Goal: Task Accomplishment & Management: Use online tool/utility

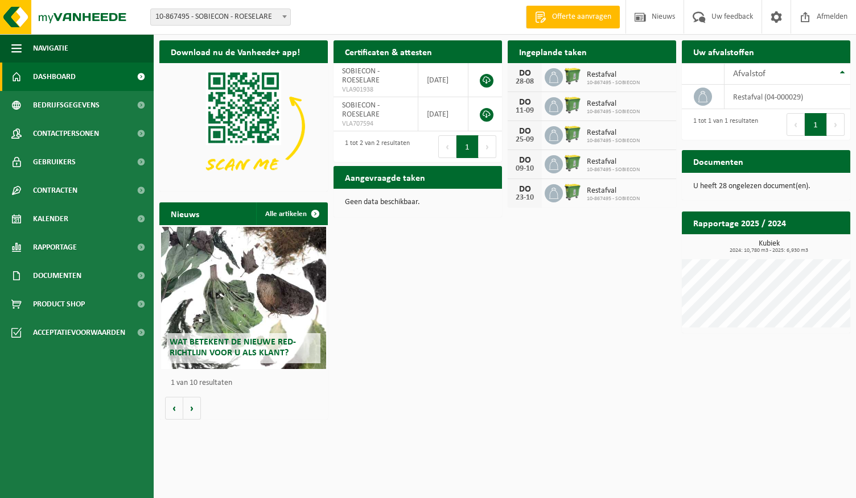
click at [605, 302] on div "Download nu de Vanheede+ app! Verberg Certificaten & attesten Bekijk uw certifi…" at bounding box center [504, 230] width 696 height 390
click at [565, 54] on h2 "Ingeplande taken" at bounding box center [552, 51] width 90 height 22
click at [554, 82] on icon at bounding box center [553, 77] width 9 height 11
click at [617, 80] on span "10-867495 - SOBIECON" at bounding box center [613, 83] width 53 height 7
click at [393, 180] on h2 "Aangevraagde taken" at bounding box center [384, 177] width 103 height 22
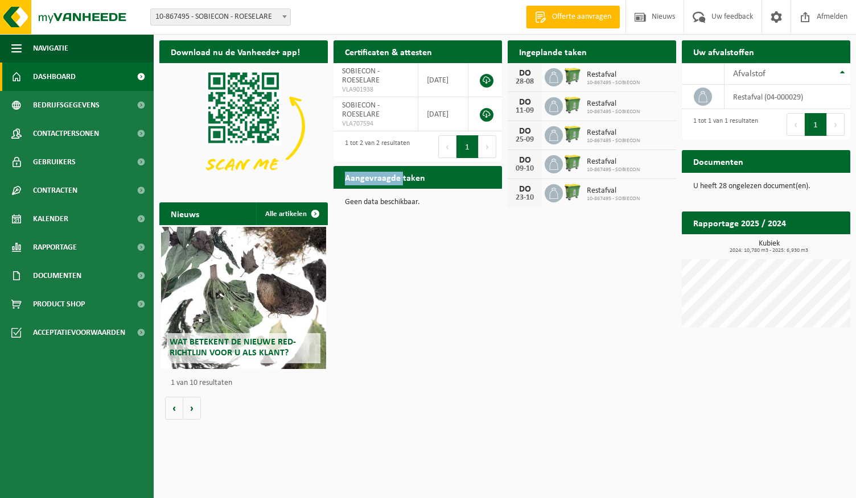
click at [393, 180] on h2 "Aangevraagde taken" at bounding box center [384, 177] width 103 height 22
click at [390, 211] on div "Geen data beschikbaar." at bounding box center [417, 202] width 168 height 27
click at [387, 202] on p "Geen data beschikbaar." at bounding box center [418, 203] width 146 height 8
click at [396, 113] on td "SOBIECON - ROESELARE VLA707594" at bounding box center [375, 114] width 85 height 34
click at [836, 71] on th "Afvalstof" at bounding box center [787, 74] width 126 height 22
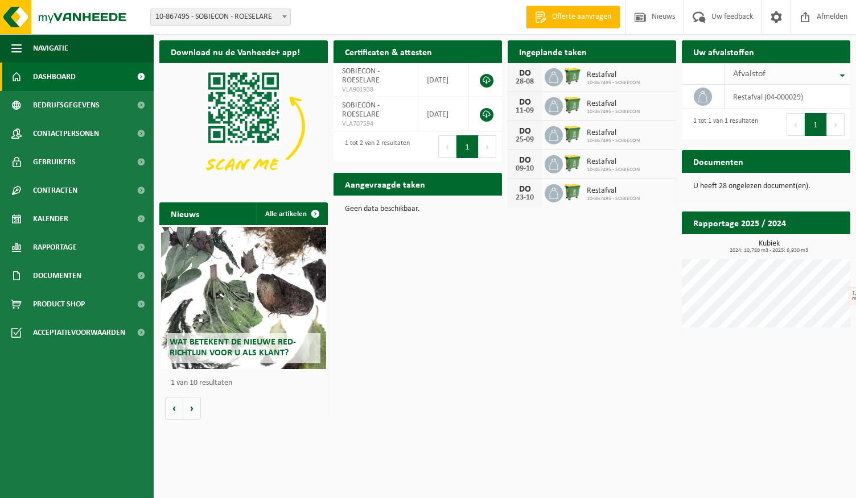
click at [827, 73] on div "Afvalstof" at bounding box center [784, 73] width 103 height 9
click at [85, 223] on link "Kalender" at bounding box center [77, 219] width 154 height 28
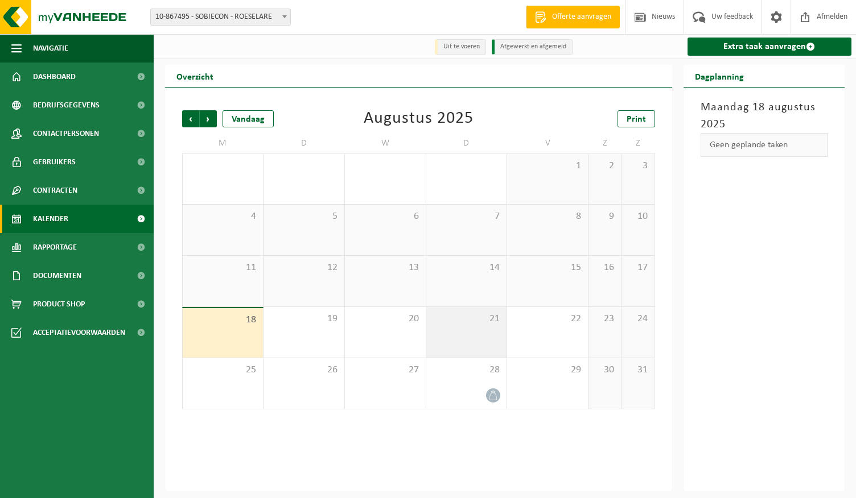
click at [471, 339] on div "21" at bounding box center [466, 332] width 81 height 51
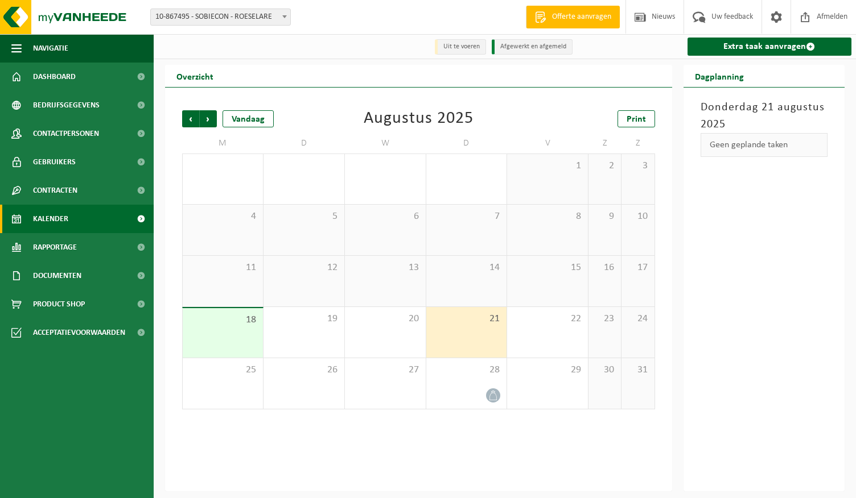
click at [471, 339] on div "21" at bounding box center [466, 332] width 81 height 51
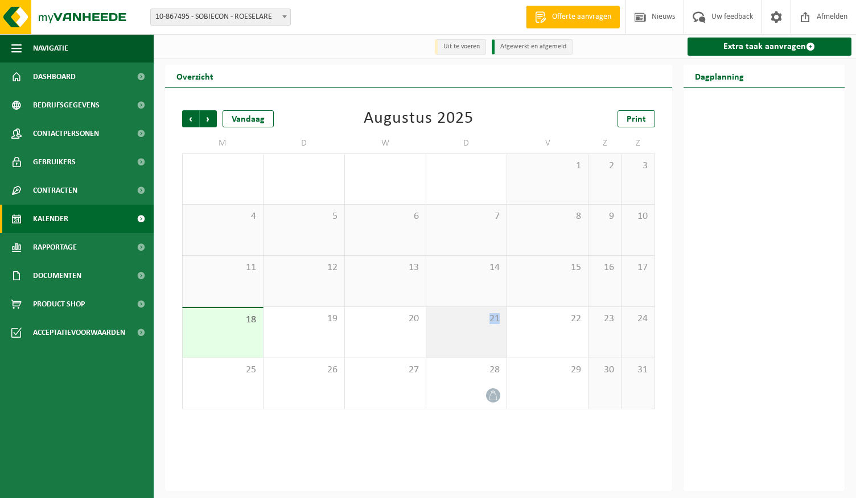
click at [471, 339] on div "21" at bounding box center [466, 332] width 81 height 51
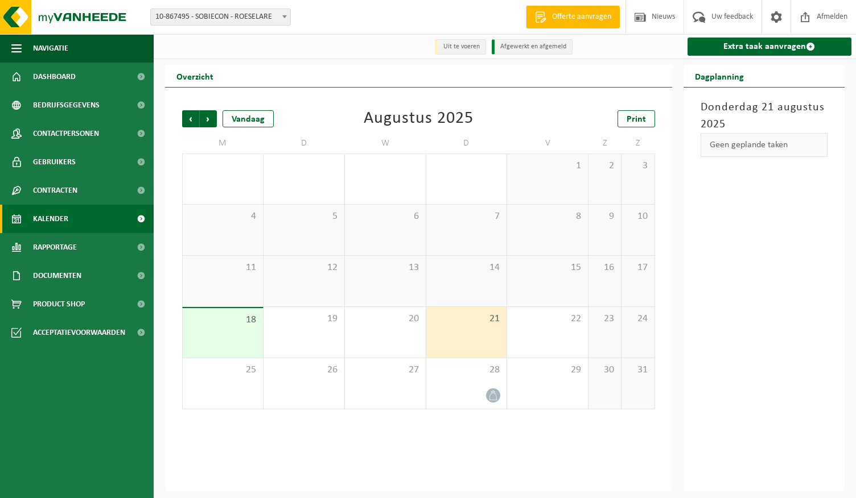
click at [757, 143] on div "Geen geplande taken" at bounding box center [763, 145] width 127 height 24
click at [769, 46] on link "Extra taak aanvragen" at bounding box center [769, 47] width 164 height 18
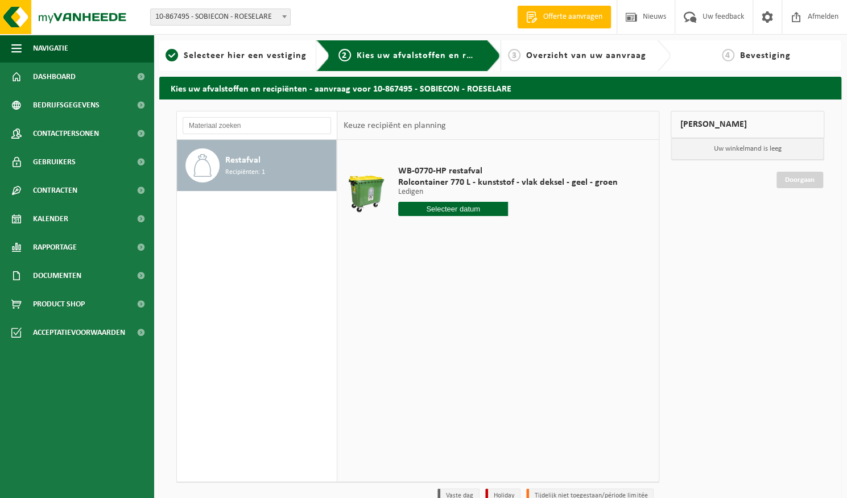
click at [492, 212] on input "text" at bounding box center [453, 209] width 110 height 14
click at [472, 327] on div "21" at bounding box center [469, 328] width 20 height 18
type input "Van 2025-08-21"
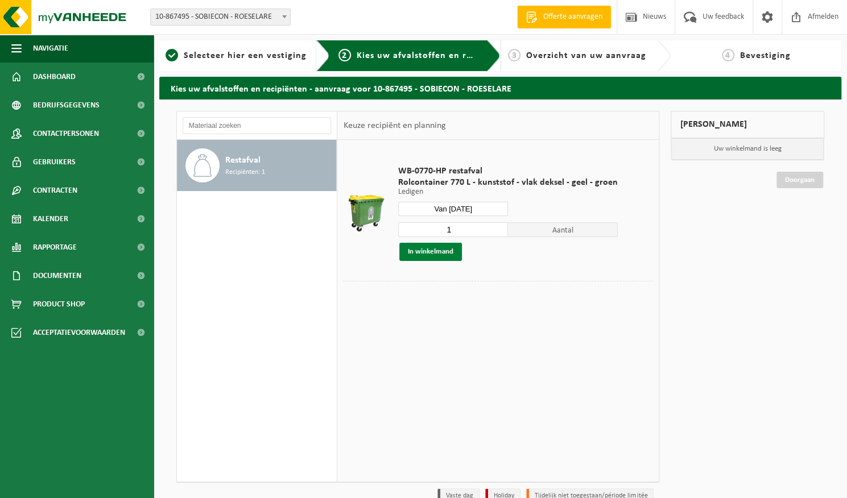
click at [441, 254] on button "In winkelmand" at bounding box center [430, 252] width 63 height 18
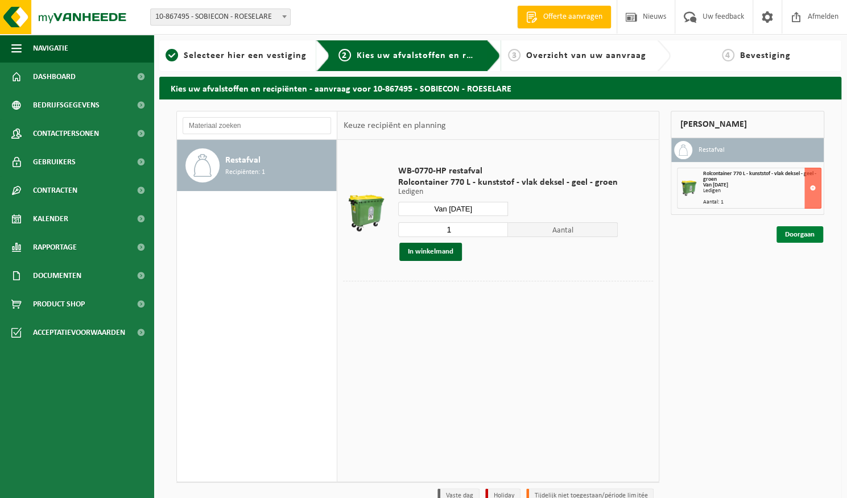
click at [811, 232] on link "Doorgaan" at bounding box center [800, 234] width 47 height 16
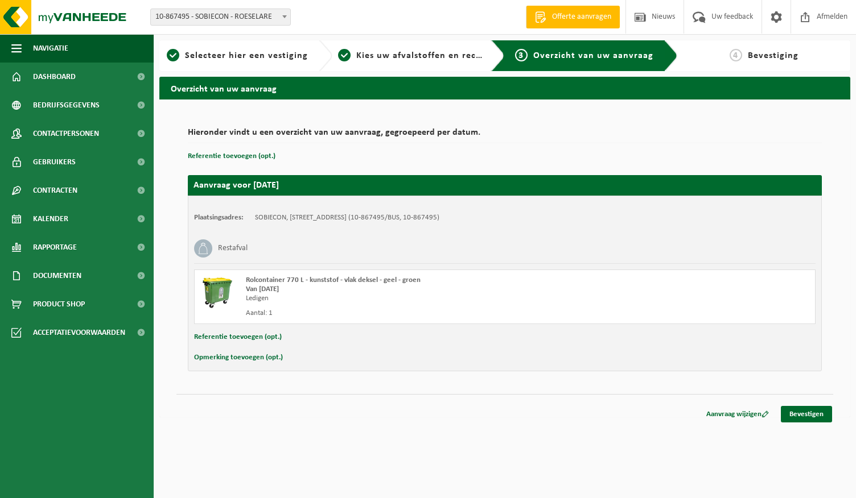
click at [243, 336] on button "Referentie toevoegen (opt.)" at bounding box center [238, 337] width 88 height 15
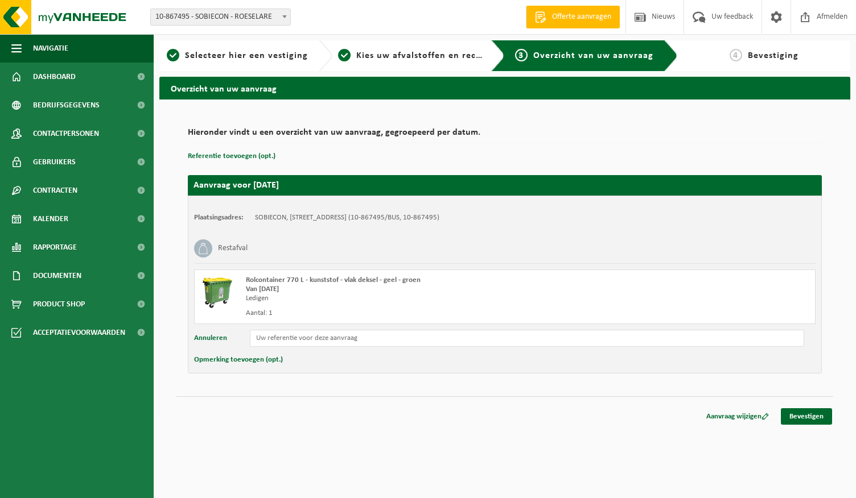
click at [227, 342] on div "Annuleren" at bounding box center [504, 338] width 621 height 17
click at [217, 341] on button "Annuleren" at bounding box center [210, 338] width 33 height 17
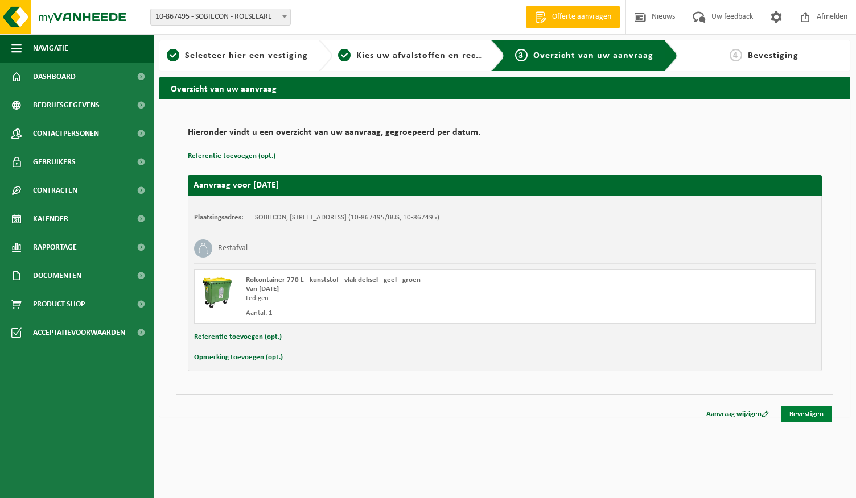
click at [825, 411] on link "Bevestigen" at bounding box center [806, 414] width 51 height 16
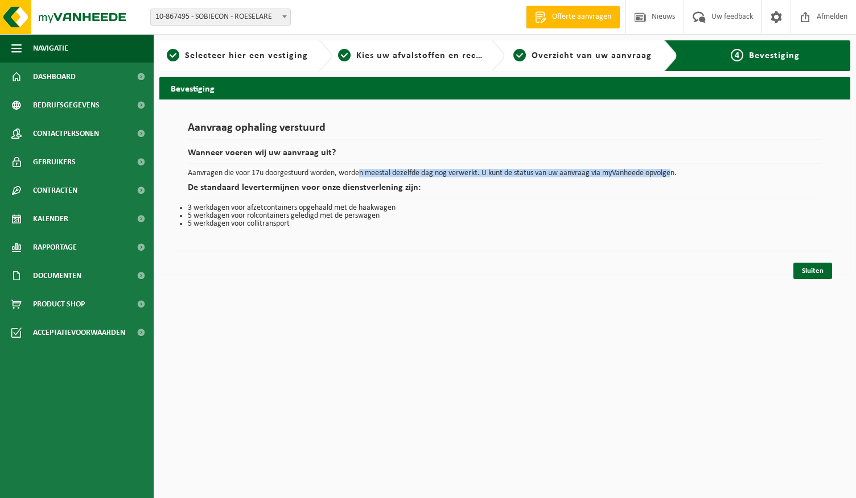
drag, startPoint x: 366, startPoint y: 174, endPoint x: 675, endPoint y: 168, distance: 309.0
click at [675, 170] on p "Aanvragen die voor 17u doorgestuurd worden, worden meestal dezelfde dag nog ver…" at bounding box center [505, 174] width 634 height 8
click at [801, 269] on link "Sluiten" at bounding box center [812, 271] width 39 height 16
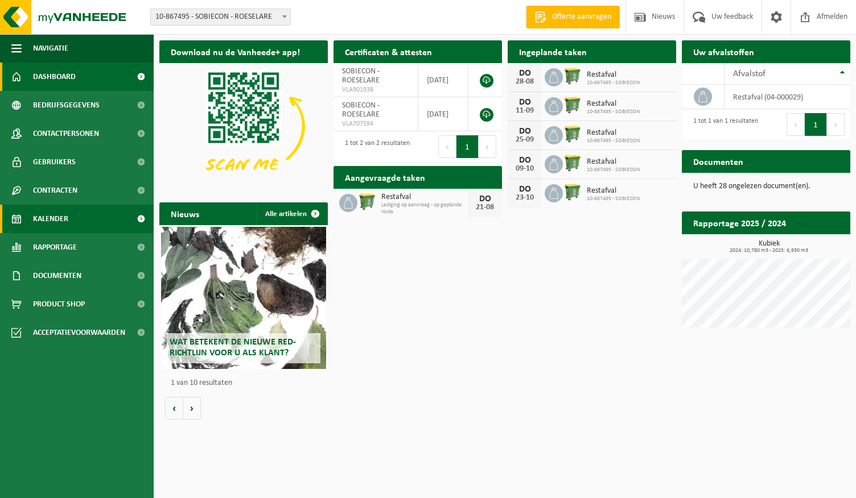
click at [57, 226] on span "Kalender" at bounding box center [50, 219] width 35 height 28
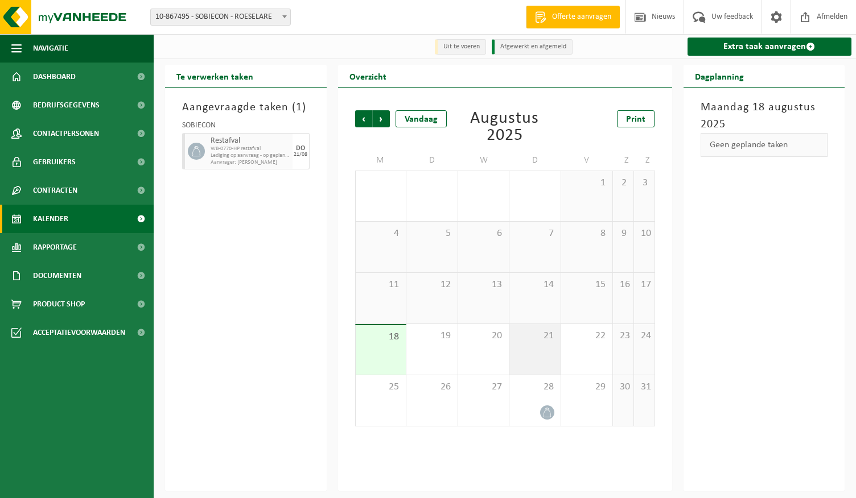
click at [534, 343] on div "21" at bounding box center [534, 349] width 51 height 51
click at [428, 352] on div "19" at bounding box center [431, 349] width 51 height 51
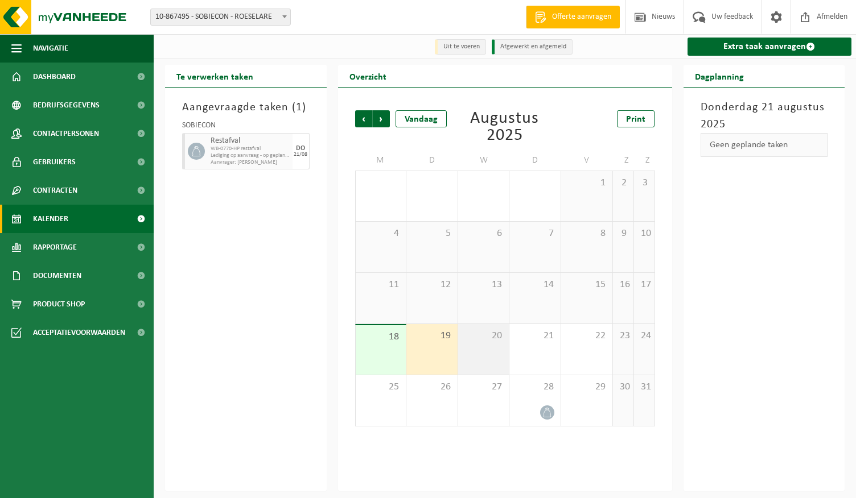
click at [489, 357] on div "20" at bounding box center [483, 349] width 51 height 51
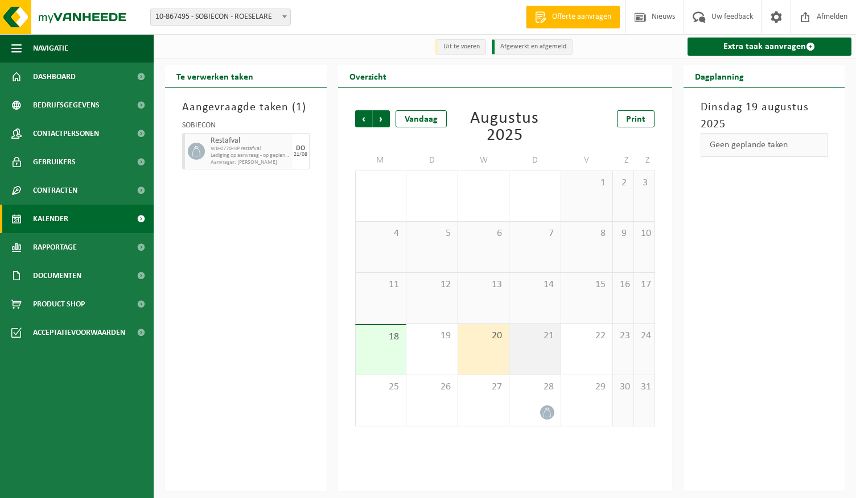
click at [548, 352] on div "21" at bounding box center [534, 349] width 51 height 51
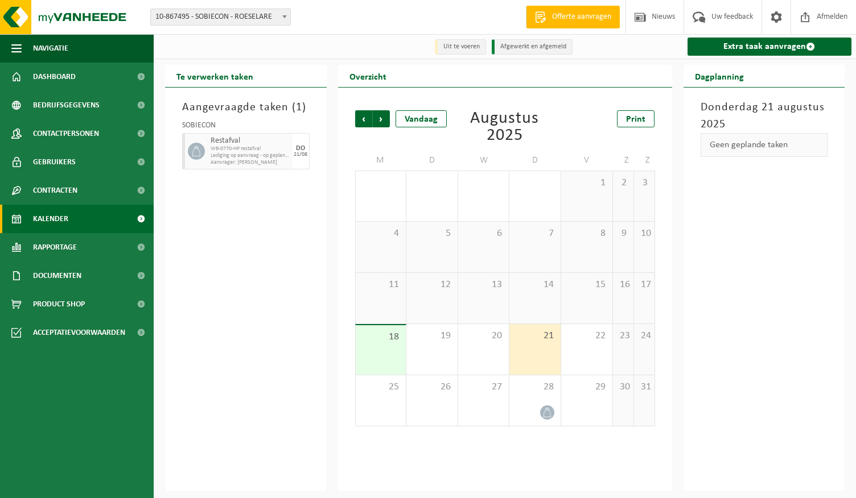
click at [93, 221] on link "Kalender" at bounding box center [77, 219] width 154 height 28
click at [543, 333] on span "21" at bounding box center [535, 336] width 40 height 13
click at [780, 148] on div "Geen geplande taken" at bounding box center [763, 145] width 127 height 24
click at [777, 38] on link "Extra taak aanvragen" at bounding box center [769, 47] width 164 height 18
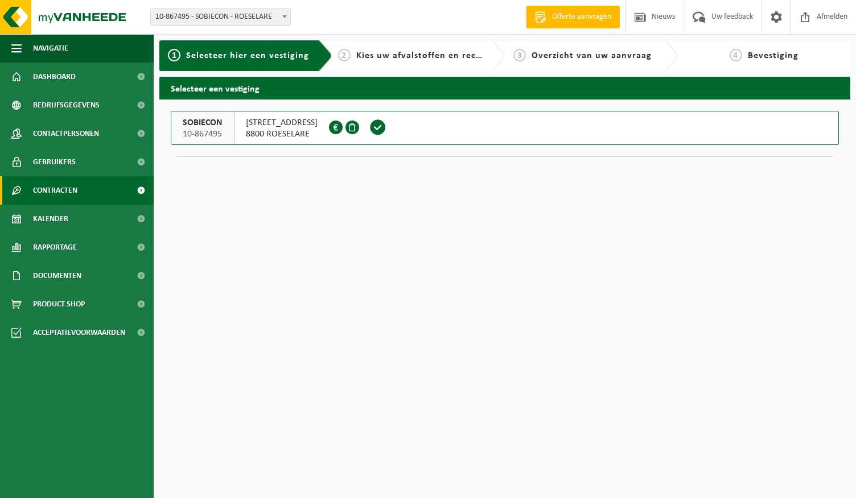
click at [65, 199] on span "Contracten" at bounding box center [55, 190] width 44 height 28
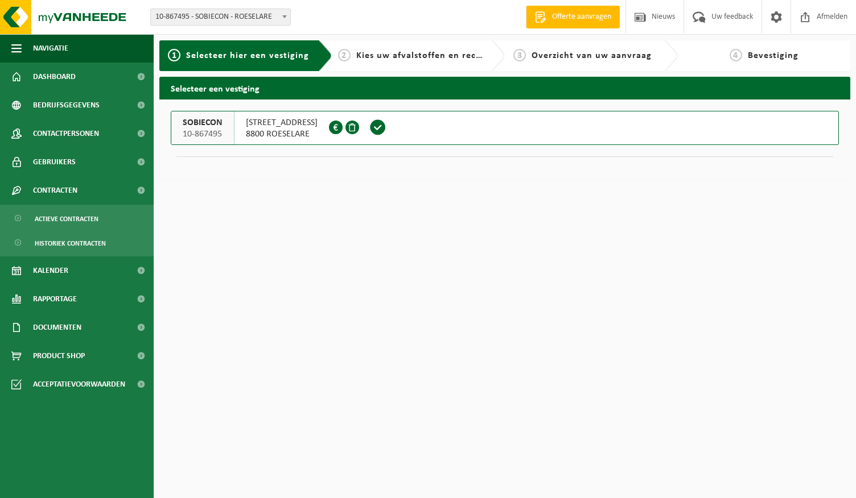
click at [97, 230] on ul "Actieve contracten Historiek contracten" at bounding box center [77, 231] width 154 height 52
click at [98, 224] on span "Actieve contracten" at bounding box center [67, 219] width 64 height 22
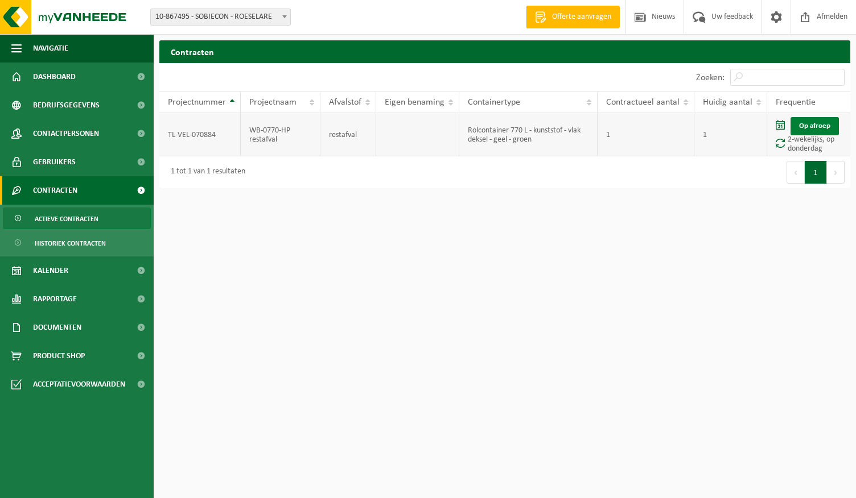
click at [804, 126] on link "Op afroep" at bounding box center [814, 126] width 48 height 18
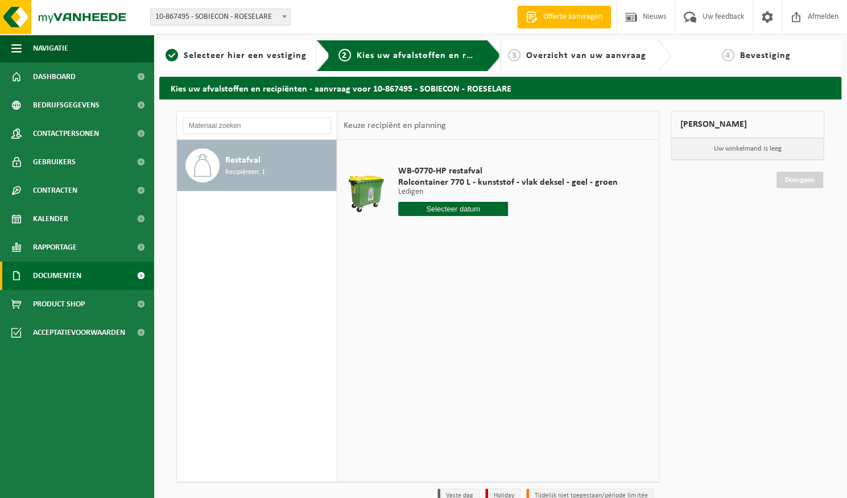
click at [75, 274] on span "Documenten" at bounding box center [57, 276] width 48 height 28
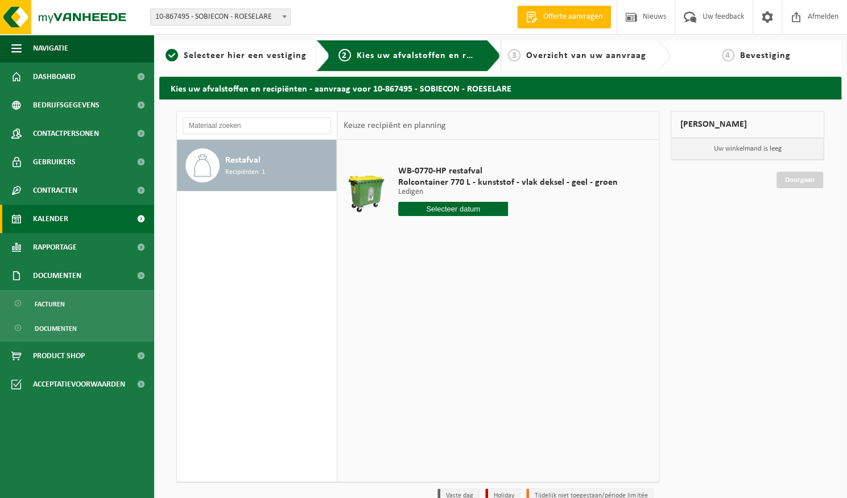
click at [84, 219] on link "Kalender" at bounding box center [77, 219] width 154 height 28
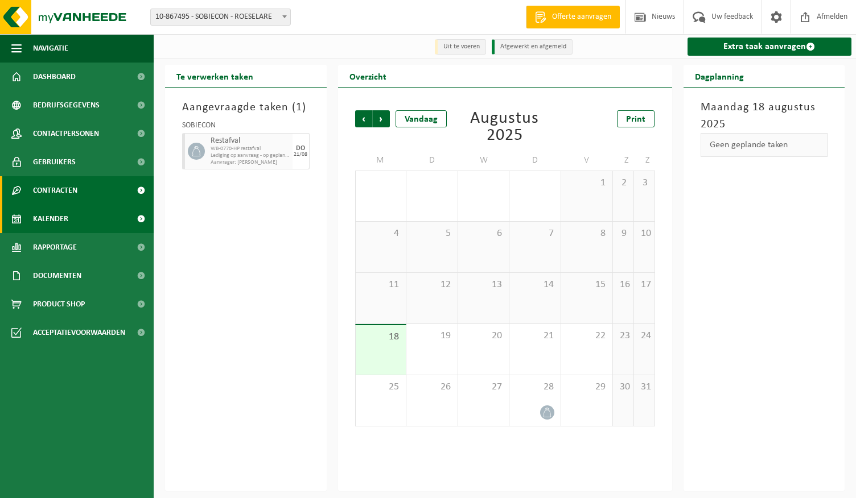
click at [89, 192] on link "Contracten" at bounding box center [77, 190] width 154 height 28
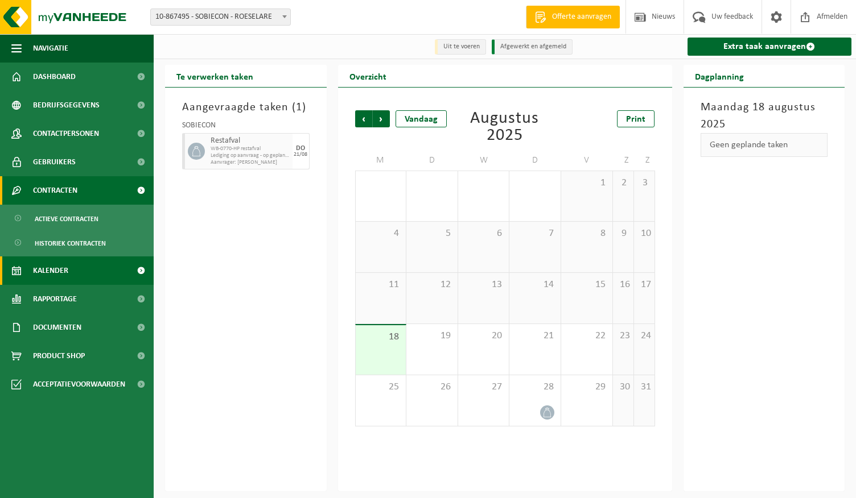
click at [116, 199] on link "Contracten" at bounding box center [77, 190] width 154 height 28
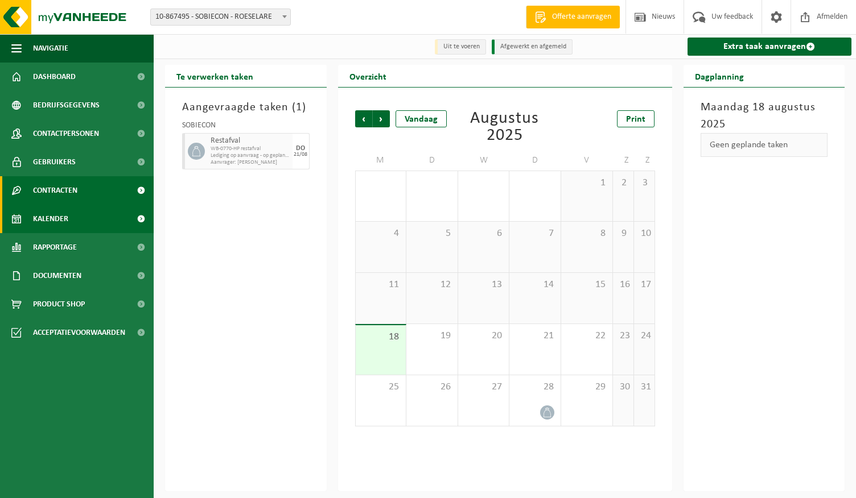
click at [110, 201] on link "Contracten" at bounding box center [77, 190] width 154 height 28
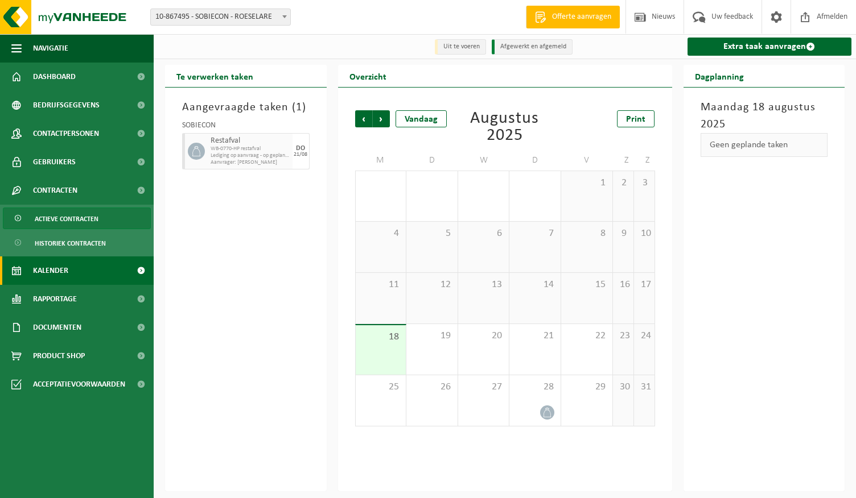
click at [97, 220] on span "Actieve contracten" at bounding box center [67, 219] width 64 height 22
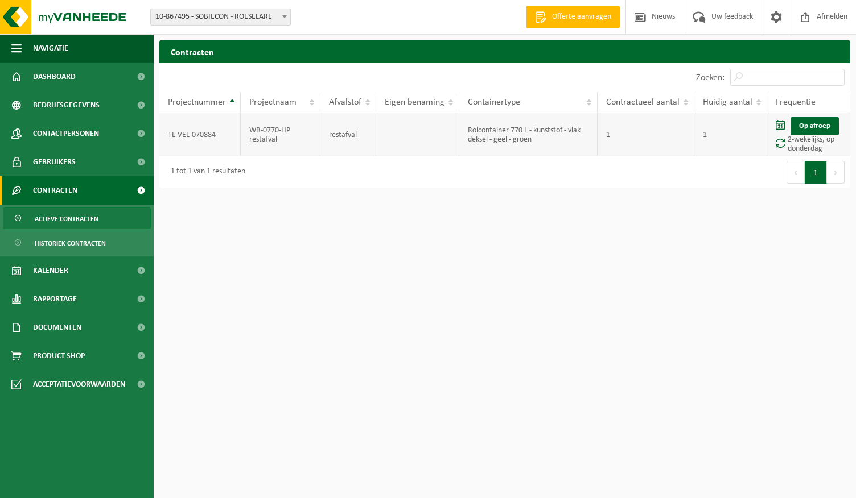
click at [538, 151] on td "Rolcontainer 770 L - kunststof - vlak deksel - geel - groen" at bounding box center [528, 134] width 139 height 43
click at [807, 145] on td "Op afroep 2-wekelijks, op donderdag" at bounding box center [808, 134] width 83 height 43
click at [114, 222] on link "Actieve contracten" at bounding box center [77, 219] width 148 height 22
click at [105, 243] on link "Historiek contracten" at bounding box center [77, 243] width 148 height 22
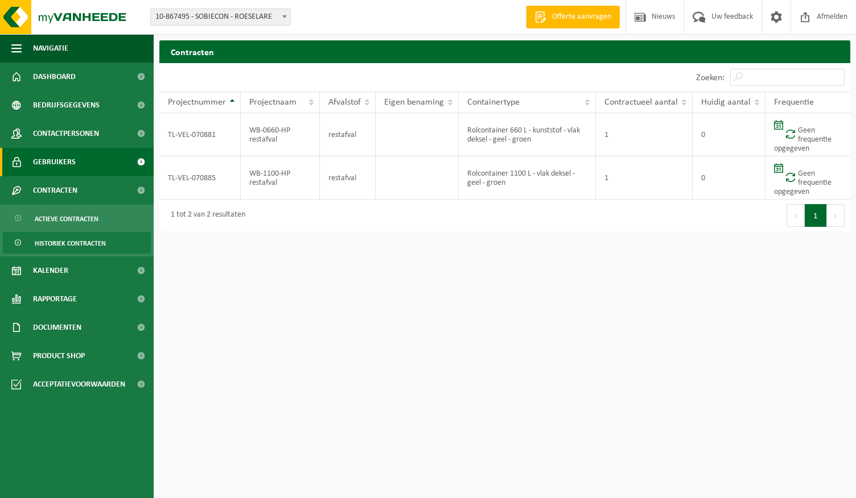
click at [91, 172] on link "Gebruikers" at bounding box center [77, 162] width 154 height 28
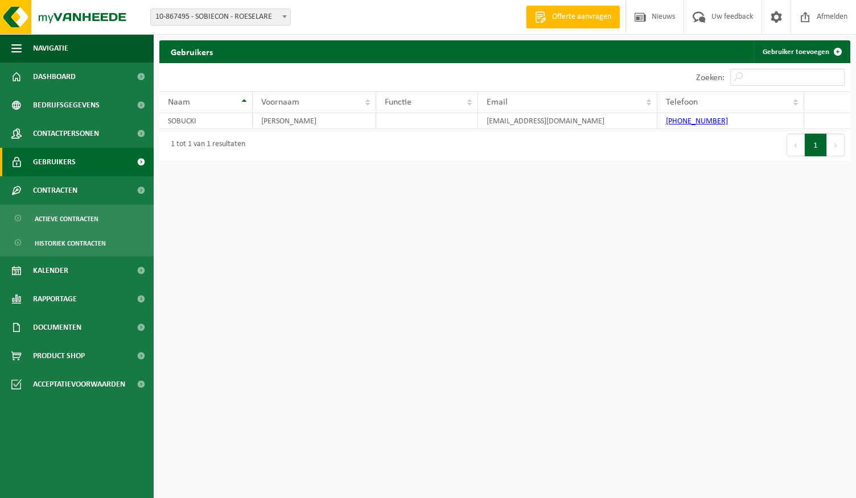
click at [94, 162] on link "Gebruikers" at bounding box center [77, 162] width 154 height 28
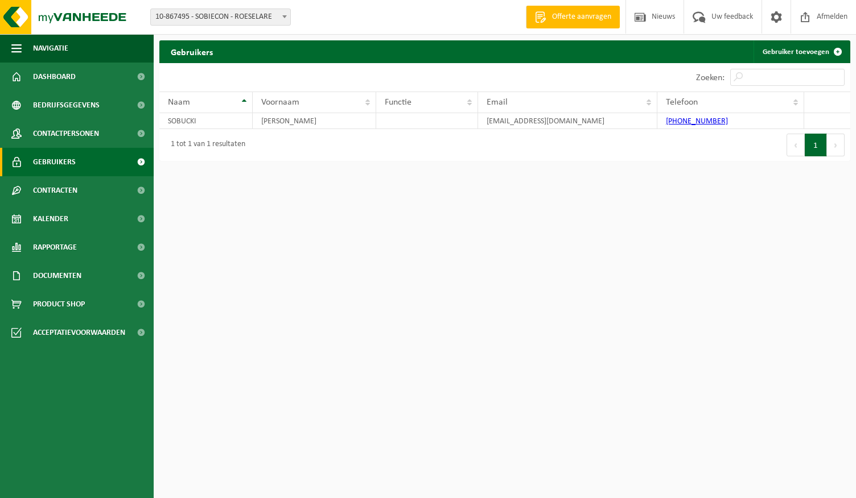
click at [89, 144] on span "Contactpersonen" at bounding box center [66, 133] width 66 height 28
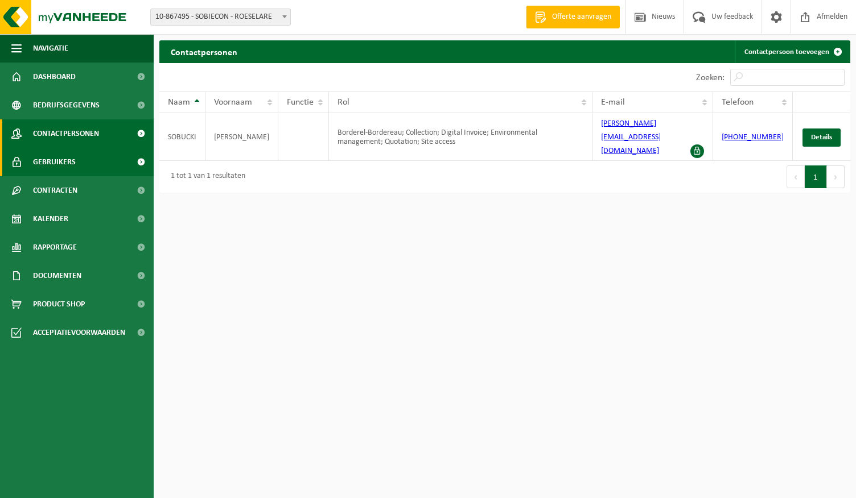
click at [91, 172] on link "Gebruikers" at bounding box center [77, 162] width 154 height 28
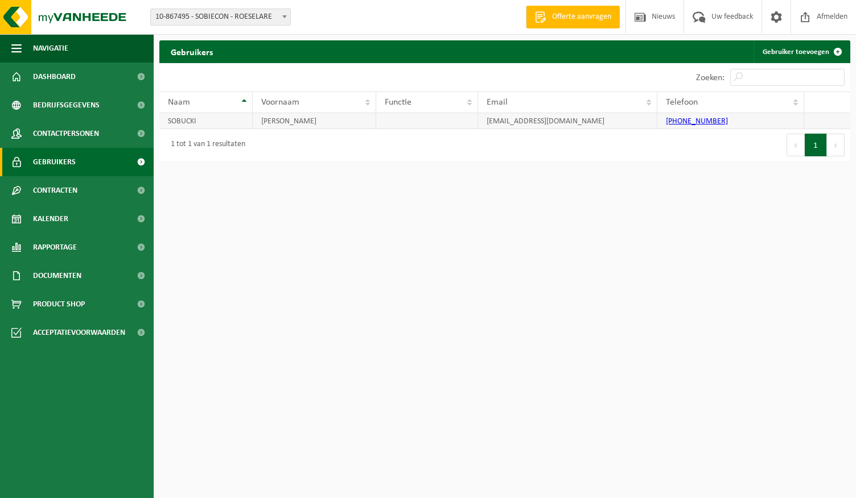
click at [532, 123] on td "[EMAIL_ADDRESS][DOMAIN_NAME]" at bounding box center [567, 121] width 179 height 16
drag, startPoint x: 622, startPoint y: 120, endPoint x: 363, endPoint y: 126, distance: 258.9
click at [363, 126] on tr "SOBUCKI PIOTR piotrsb88@gmail.com +32 497 38 54 62" at bounding box center [504, 121] width 691 height 16
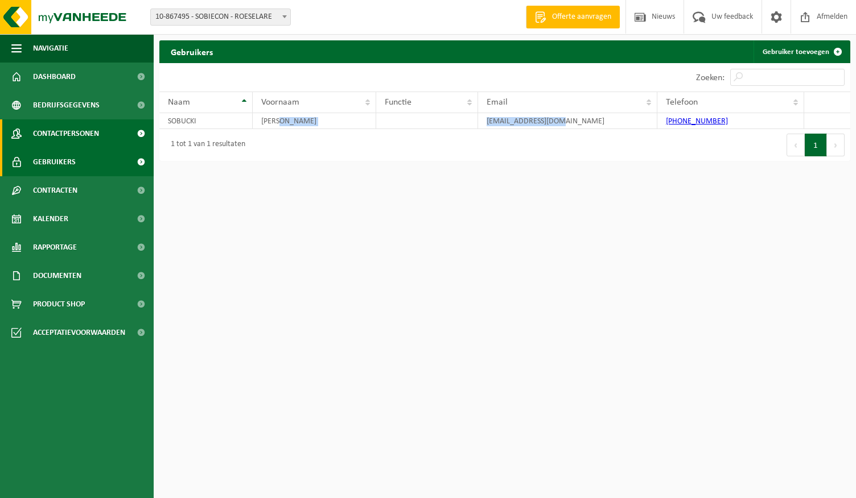
click at [49, 133] on span "Contactpersonen" at bounding box center [66, 133] width 66 height 28
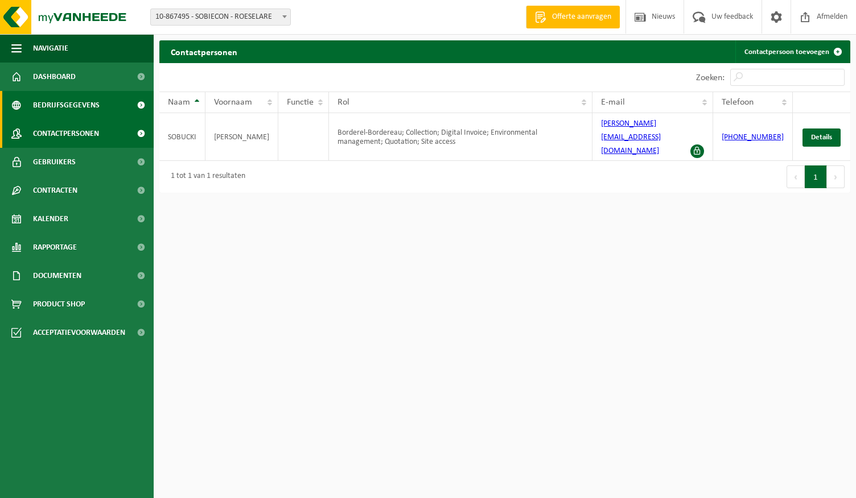
click at [46, 102] on span "Bedrijfsgegevens" at bounding box center [66, 105] width 67 height 28
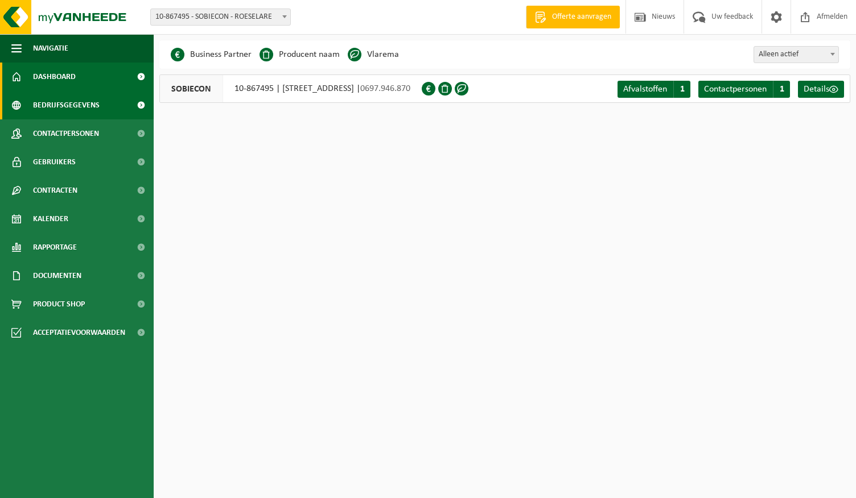
click at [53, 80] on span "Dashboard" at bounding box center [54, 77] width 43 height 28
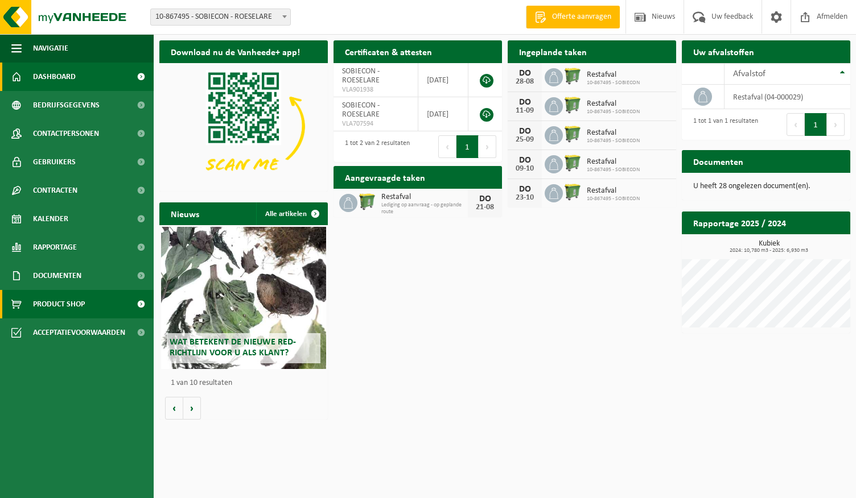
click at [30, 301] on link "Product Shop" at bounding box center [77, 304] width 154 height 28
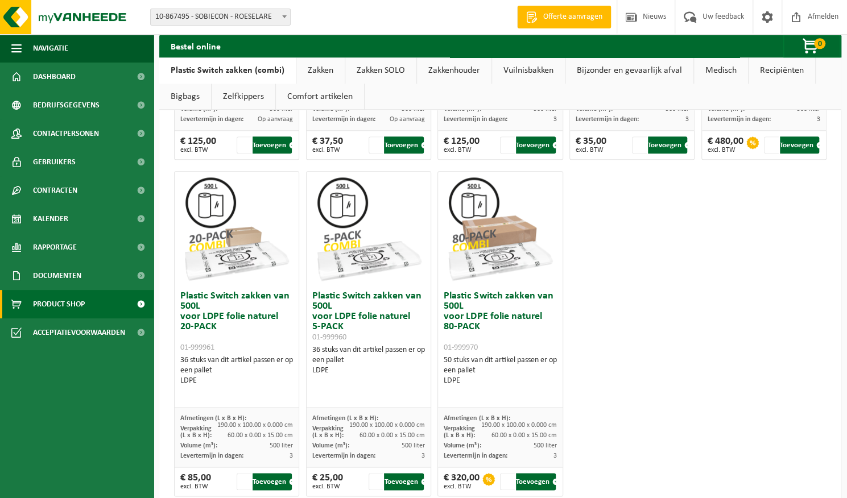
scroll to position [691, 0]
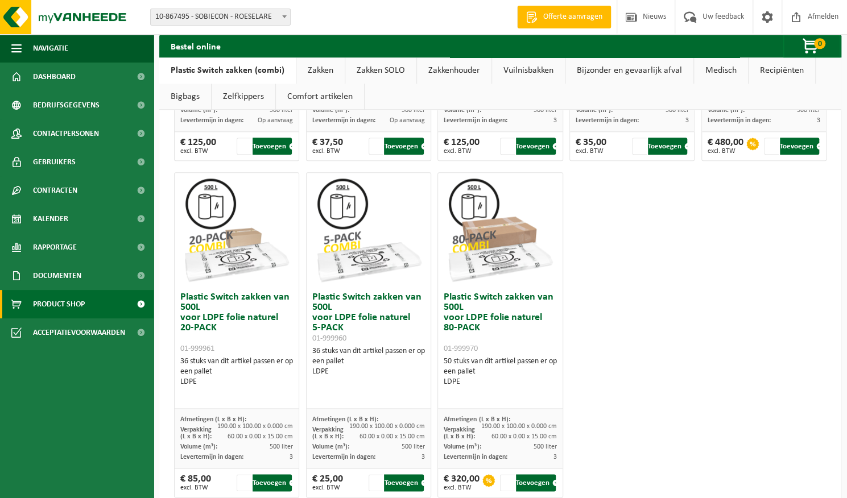
click at [311, 70] on link "Zakken" at bounding box center [320, 70] width 48 height 26
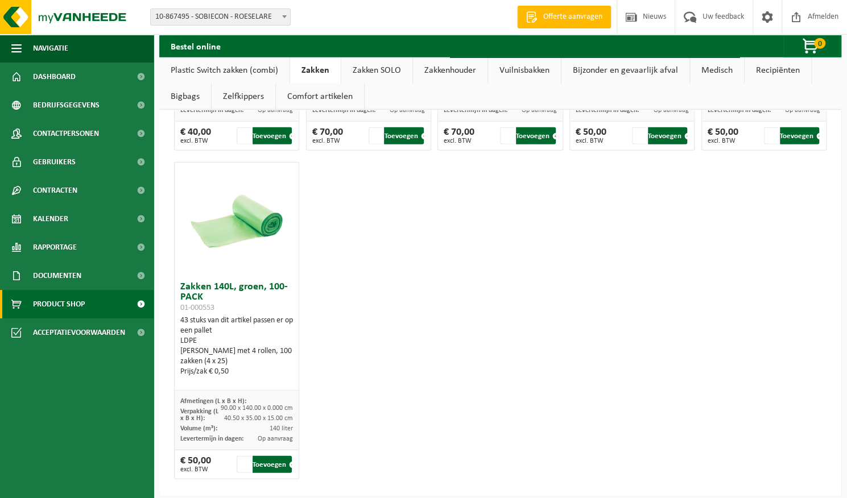
scroll to position [1657, 0]
click at [395, 65] on link "Zakken SOLO" at bounding box center [376, 70] width 71 height 26
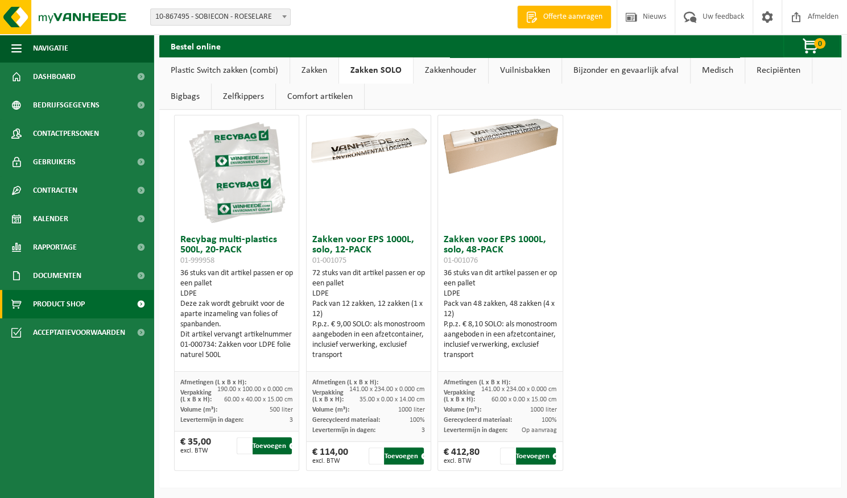
click at [428, 67] on link "Zakkenhouder" at bounding box center [451, 70] width 75 height 26
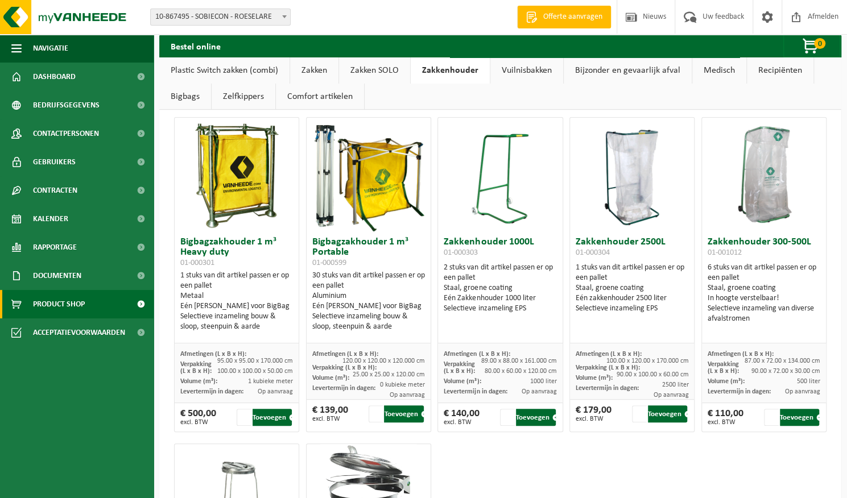
scroll to position [0, 0]
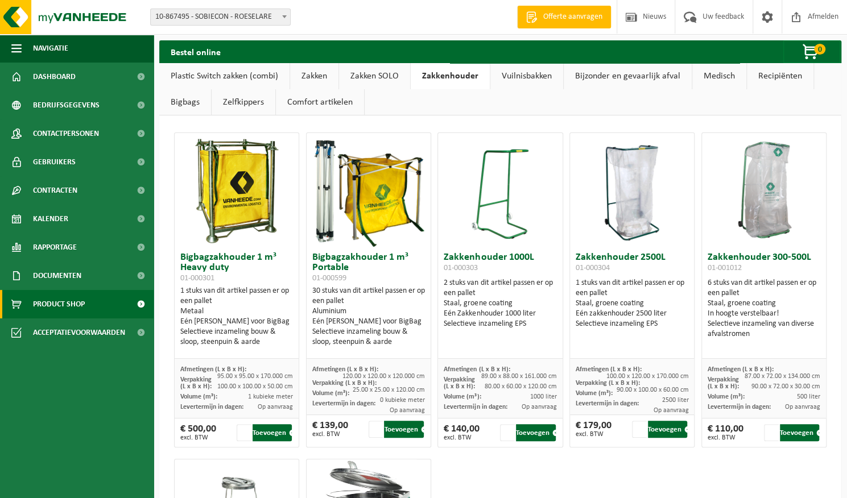
click at [531, 79] on link "Vuilnisbakken" at bounding box center [526, 76] width 73 height 26
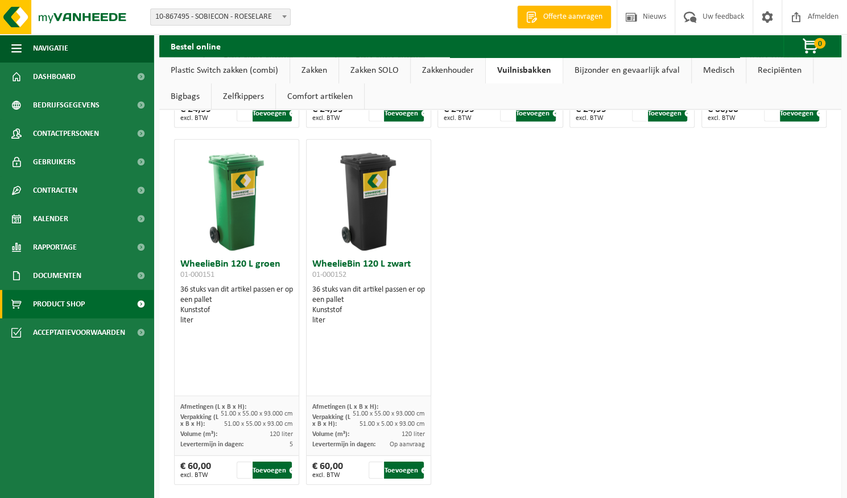
scroll to position [1791, 0]
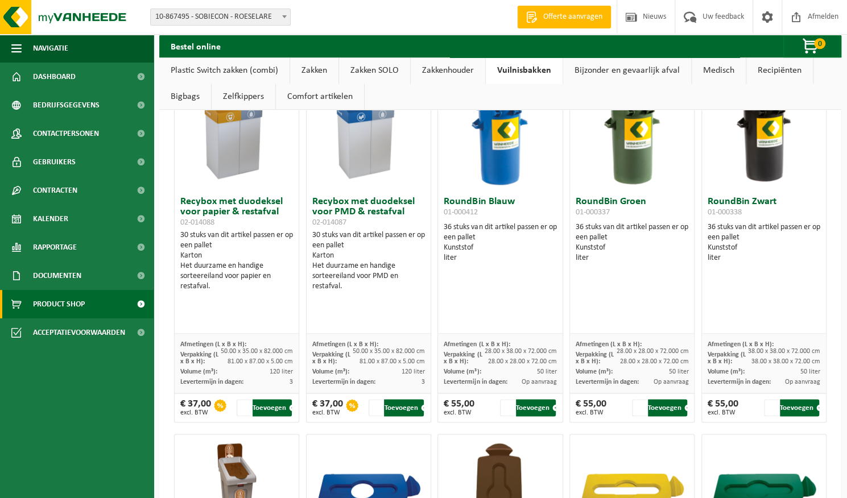
click at [601, 71] on link "Bijzonder en gevaarlijk afval" at bounding box center [627, 70] width 128 height 26
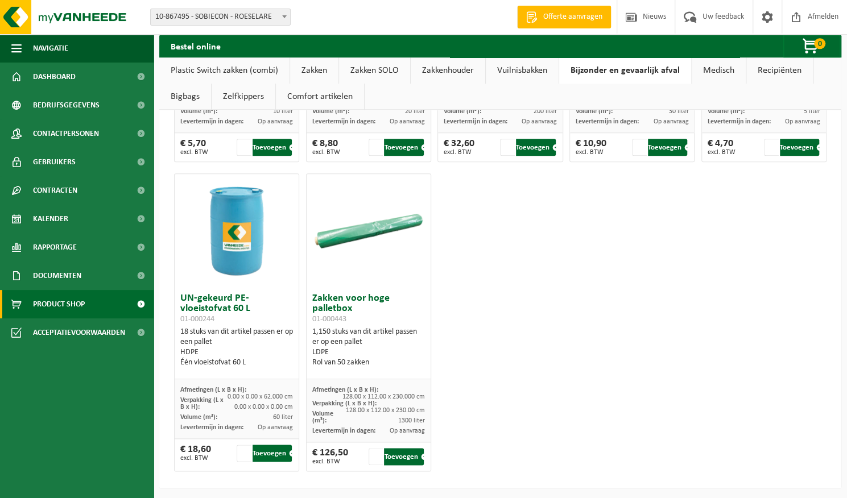
click at [712, 60] on link "Medisch" at bounding box center [719, 70] width 54 height 26
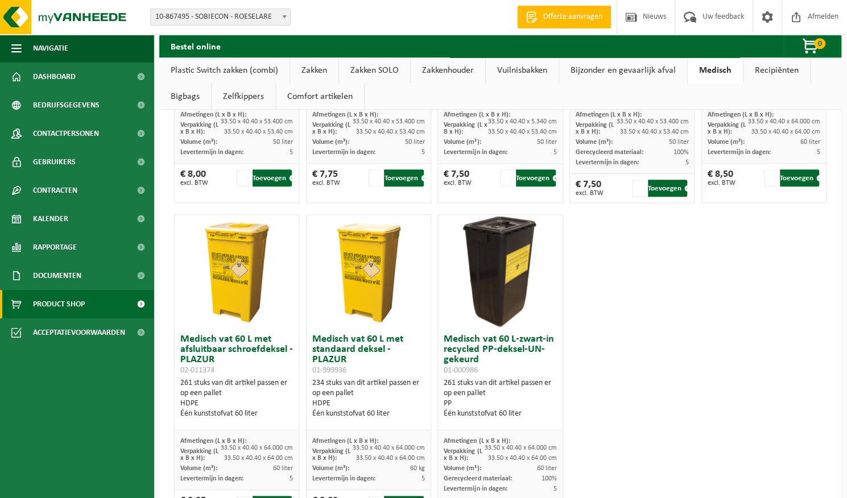
click at [763, 62] on link "Recipiënten" at bounding box center [777, 70] width 67 height 26
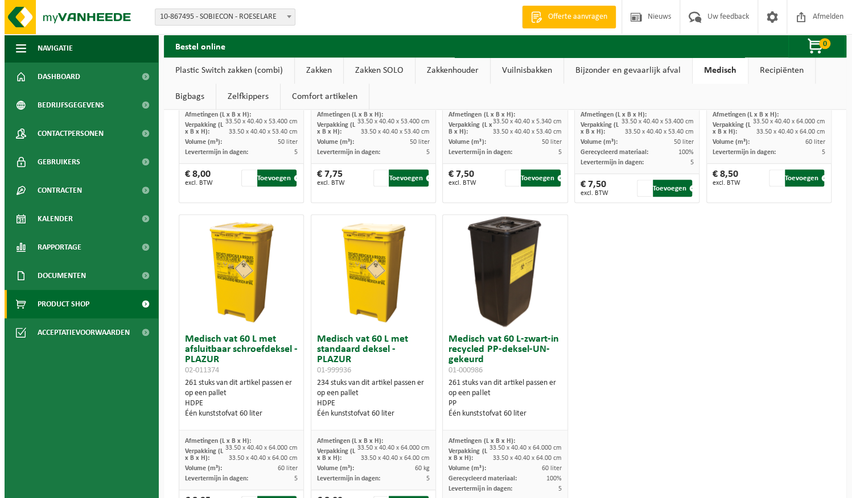
scroll to position [0, 0]
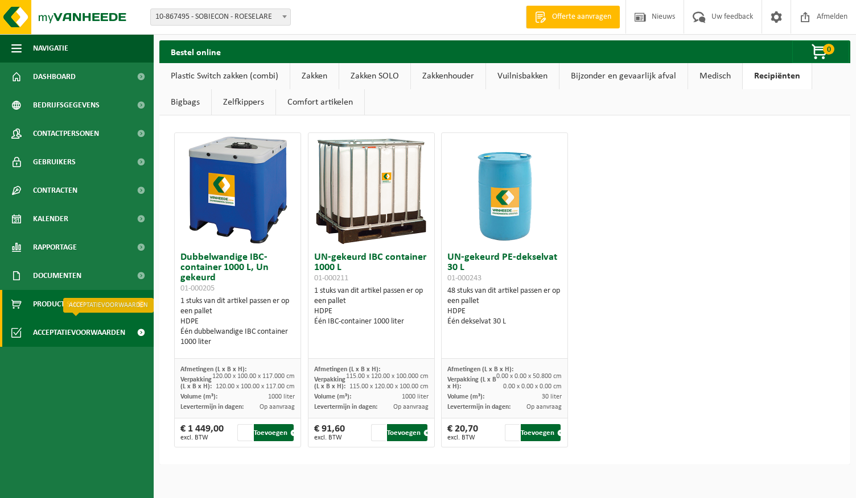
click at [61, 342] on span "Acceptatievoorwaarden" at bounding box center [79, 333] width 92 height 28
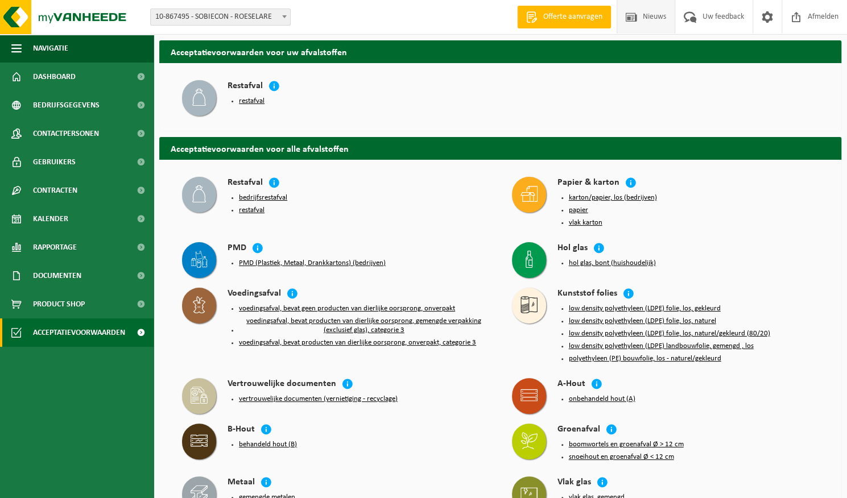
click at [655, 23] on span "Nieuws" at bounding box center [654, 17] width 29 height 34
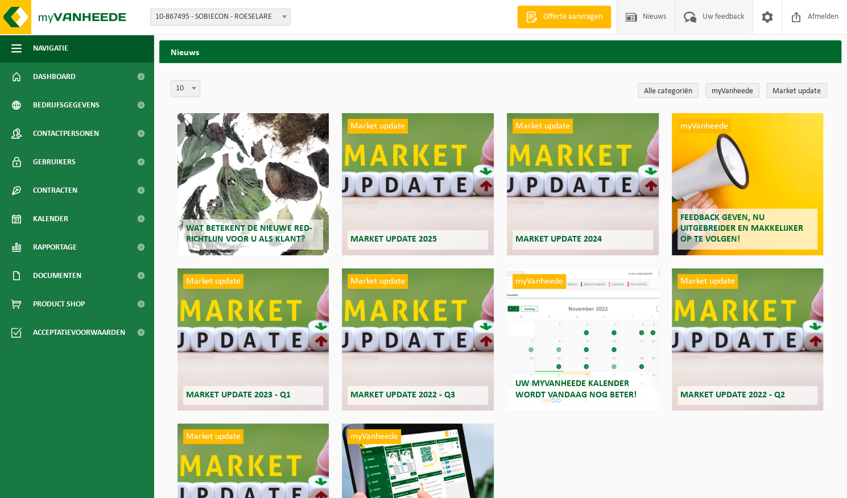
click at [715, 9] on span "Uw feedback" at bounding box center [723, 17] width 47 height 34
